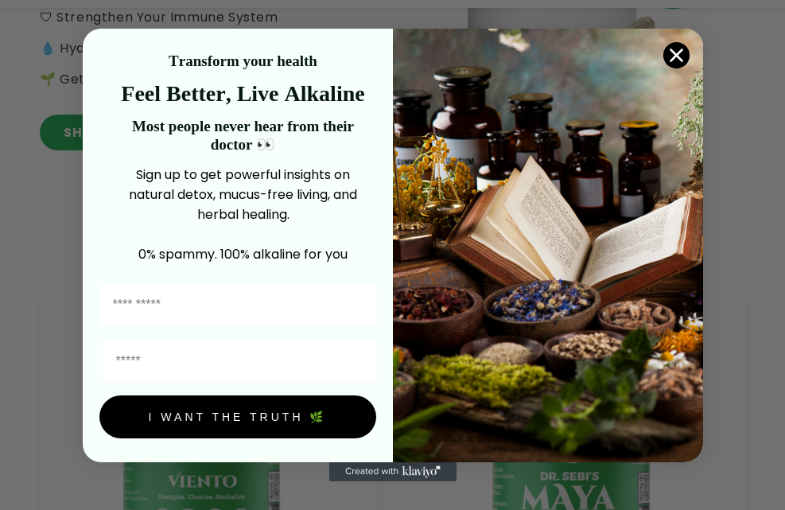
scroll to position [474, 0]
click at [673, 63] on circle "Close dialog" at bounding box center [676, 55] width 26 height 26
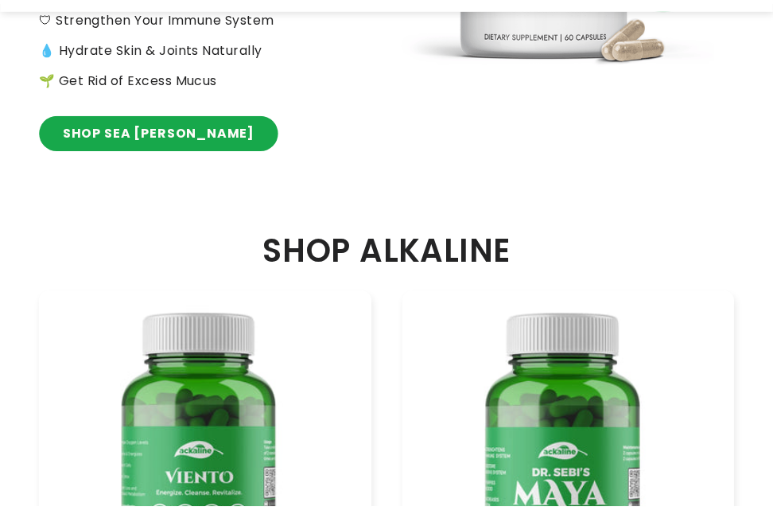
scroll to position [477, 0]
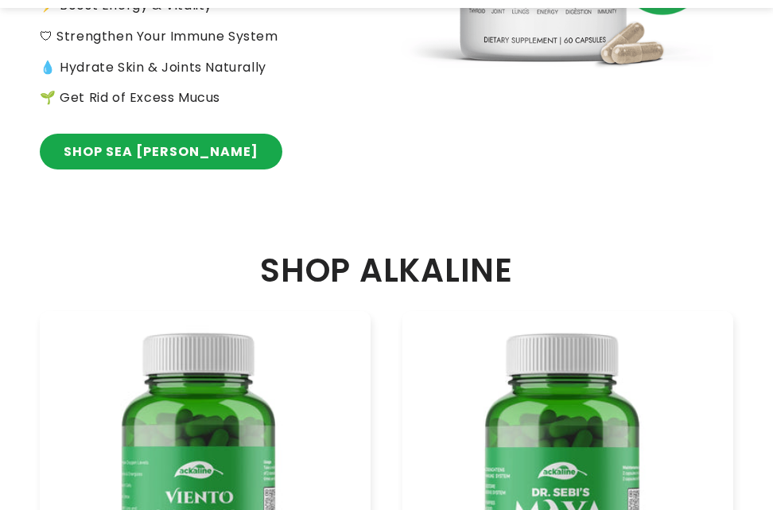
click at [104, 139] on link "SHOP SEA [PERSON_NAME]" at bounding box center [161, 152] width 243 height 36
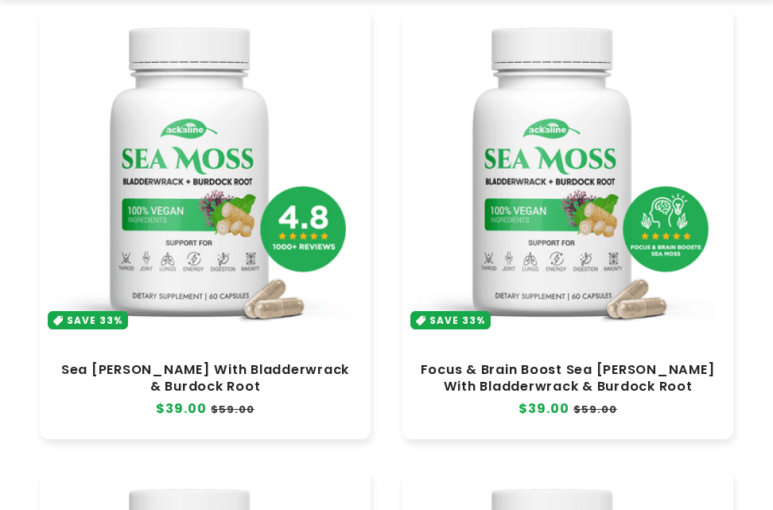
scroll to position [318, 0]
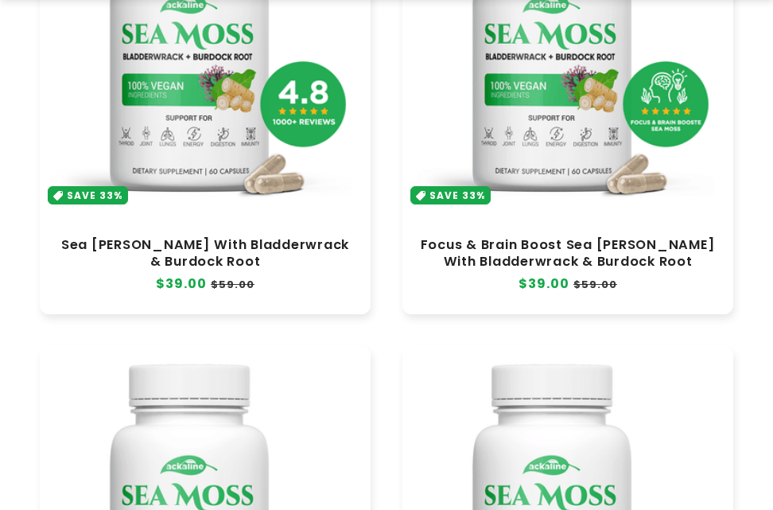
click at [532, 237] on link "Focus & Brain Boost Sea Moss With Bladderwrack & Burdock Root" at bounding box center [567, 253] width 299 height 32
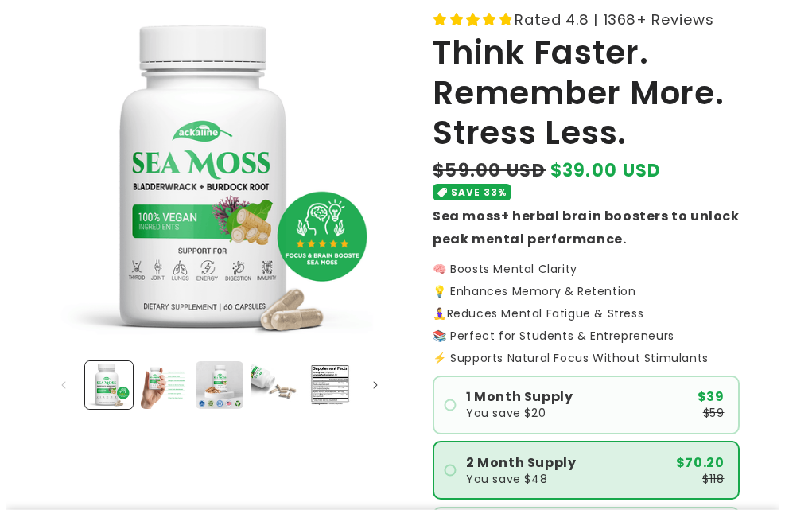
scroll to position [318, 0]
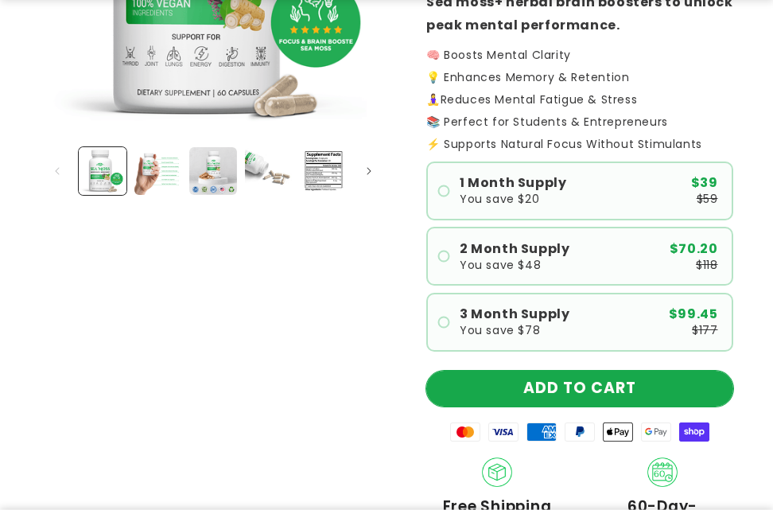
click at [542, 379] on button "ADD TO CART" at bounding box center [579, 389] width 307 height 36
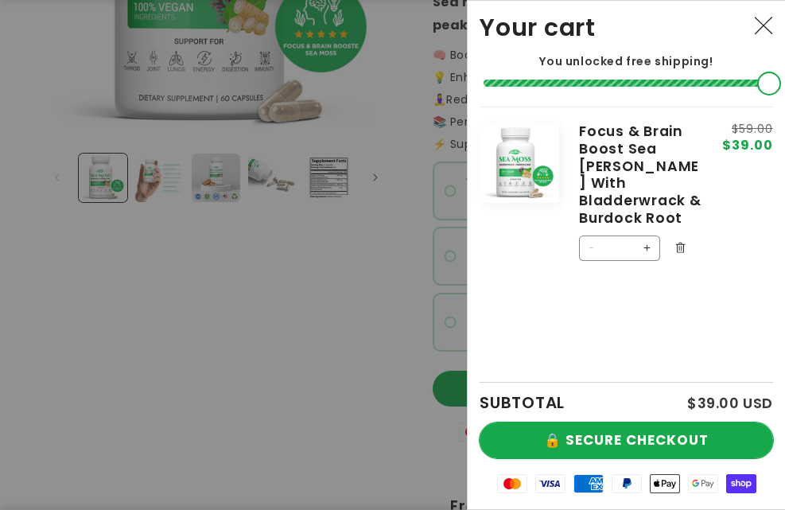
click at [592, 422] on button "🔒 SECURE CHECKOUT" at bounding box center [627, 440] width 294 height 36
